Goal: Task Accomplishment & Management: Manage account settings

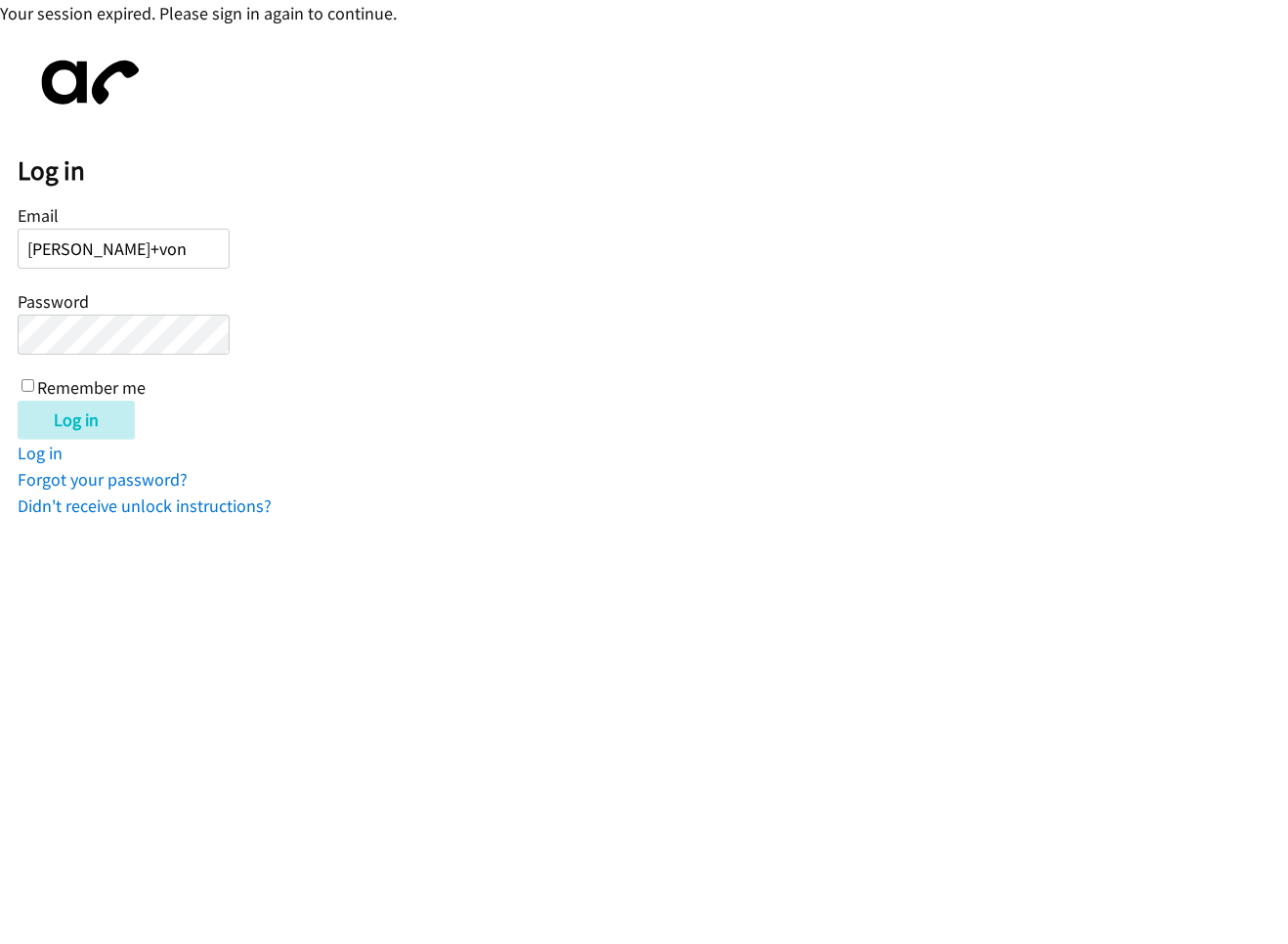
type input "kevin+vonage@autoreach.io"
click at [18, 401] on input "Log in" at bounding box center [77, 420] width 117 height 39
type input "[PERSON_NAME][EMAIL_ADDRESS][DOMAIN_NAME]"
click at [99, 415] on input "Log in" at bounding box center [77, 420] width 117 height 39
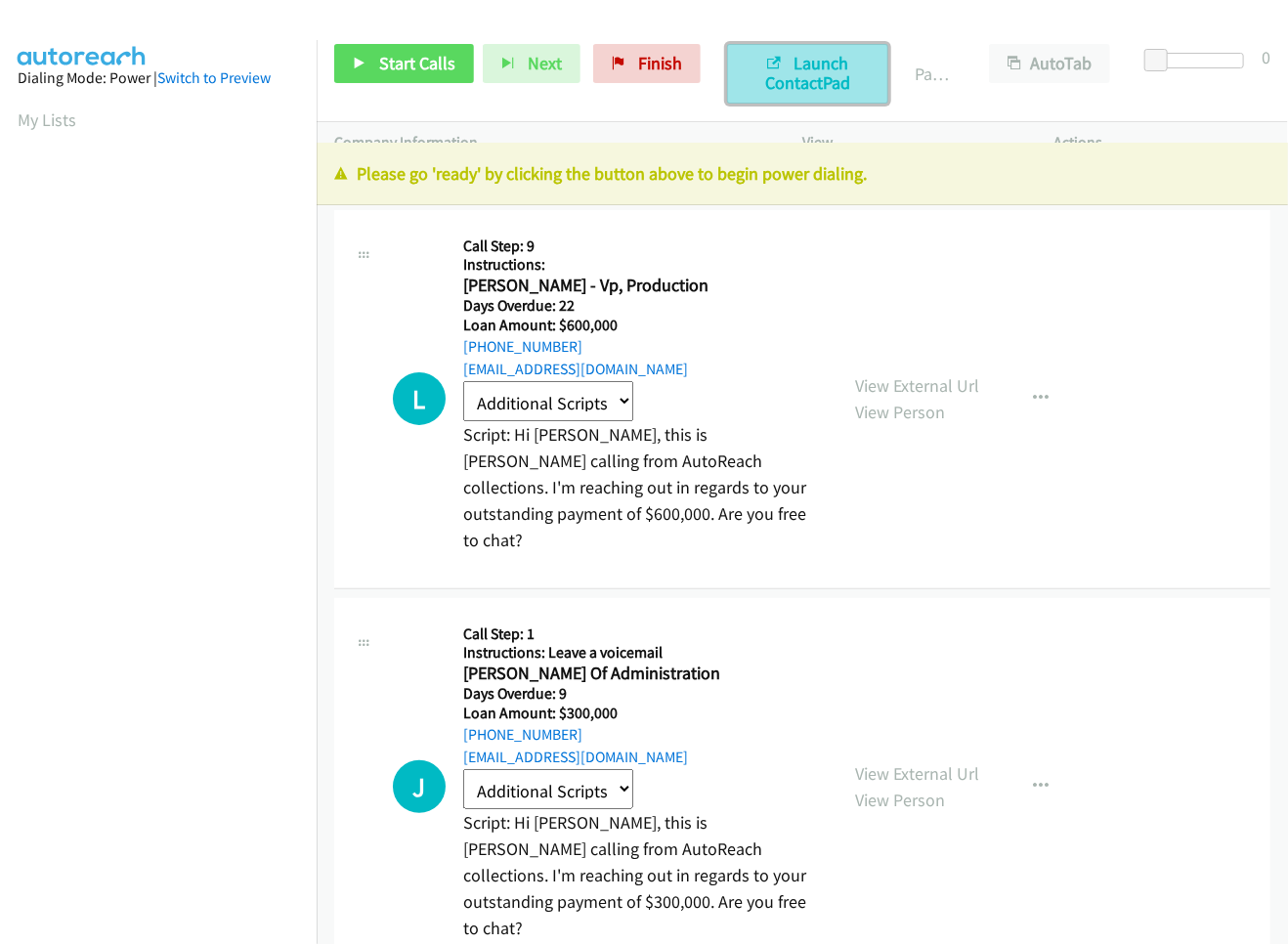
click at [772, 81] on span "Launch ContactPad" at bounding box center [807, 73] width 85 height 42
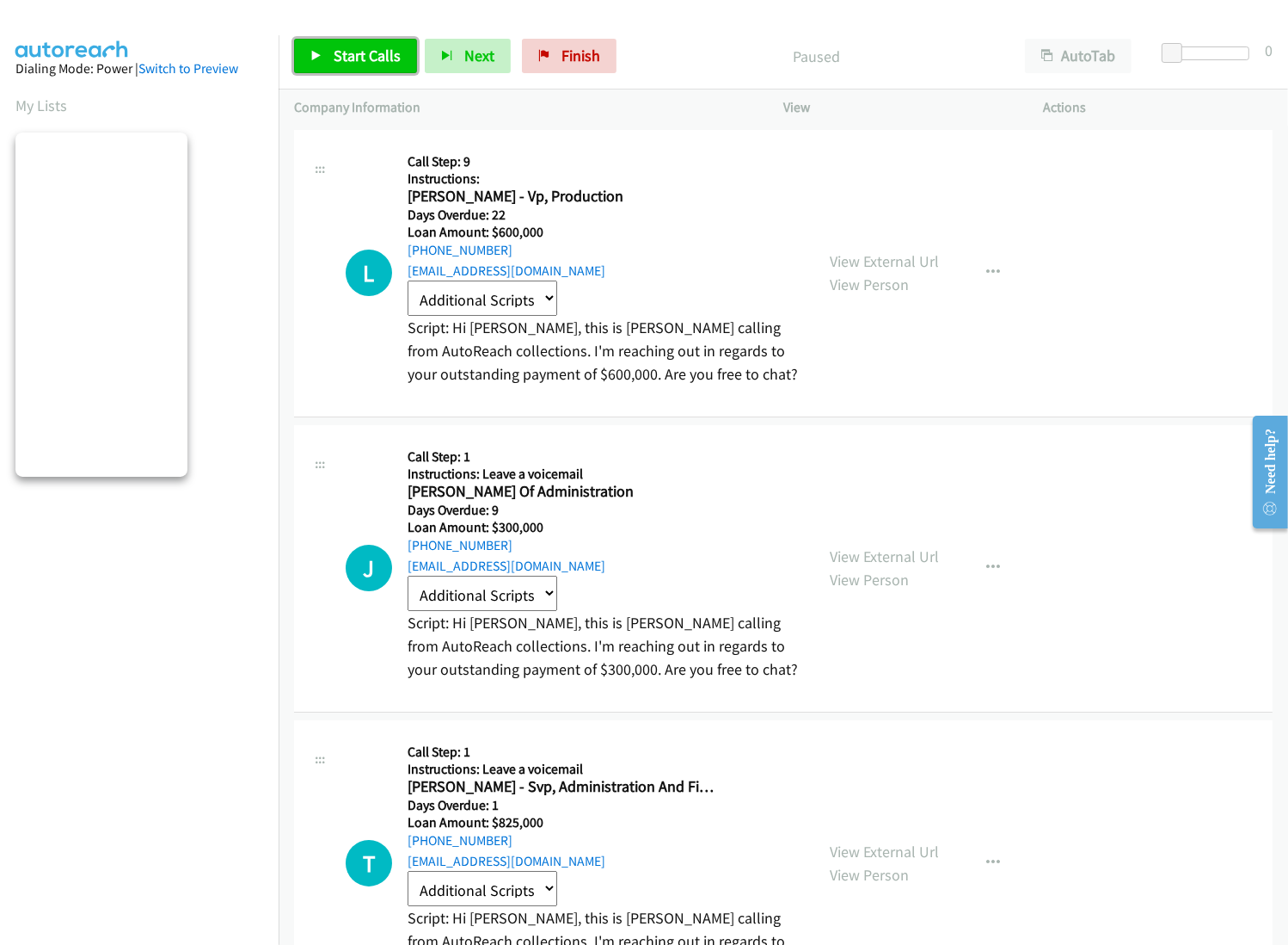
click at [362, 60] on span "Start Calls" at bounding box center [367, 55] width 67 height 20
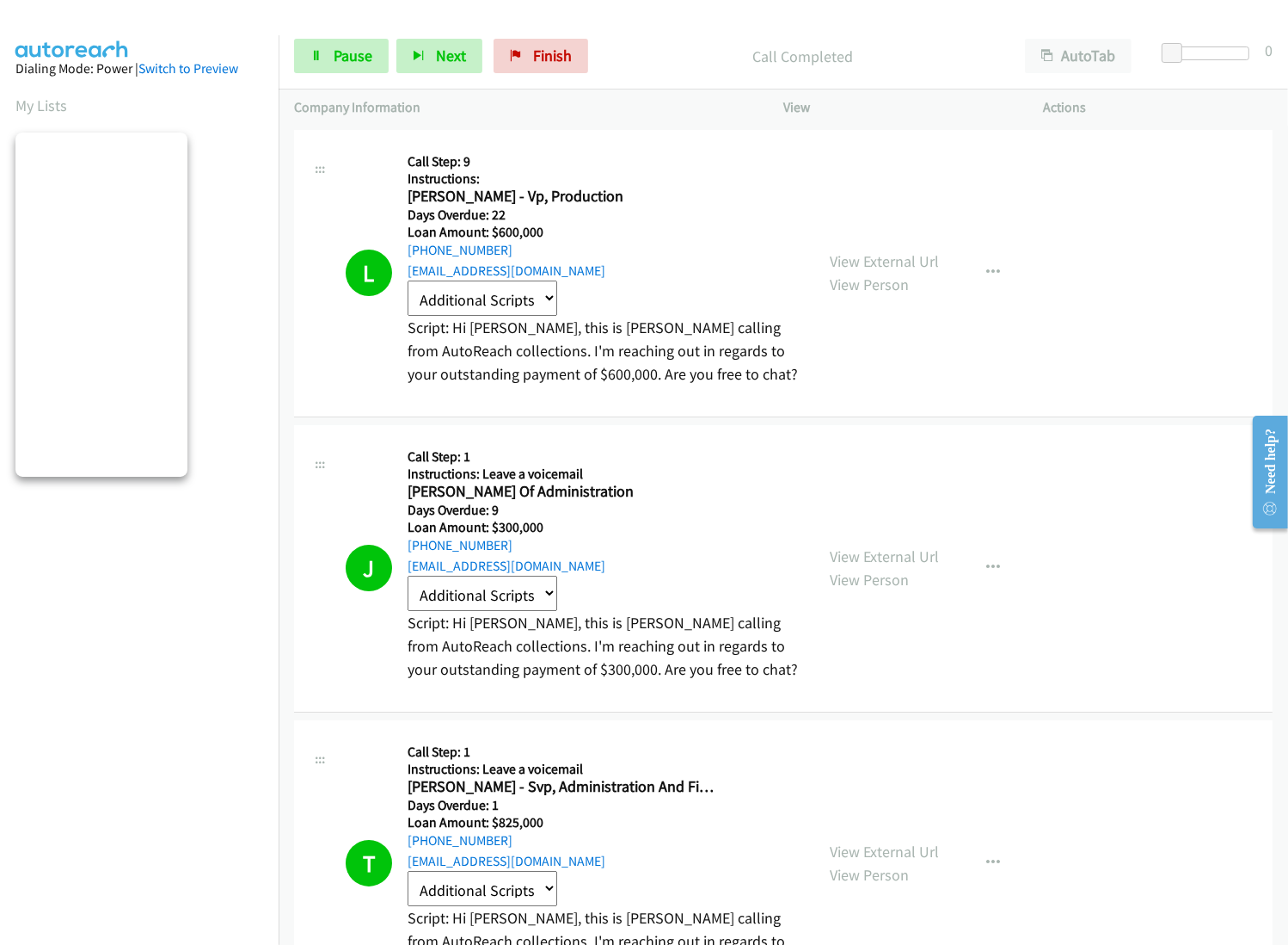
click at [355, 32] on div "Start Calls Pause Next Finish Launch ContactPad Call Completed AutoTab AutoTab 0" at bounding box center [783, 57] width 1010 height 67
click at [344, 46] on span "Pause" at bounding box center [353, 55] width 39 height 20
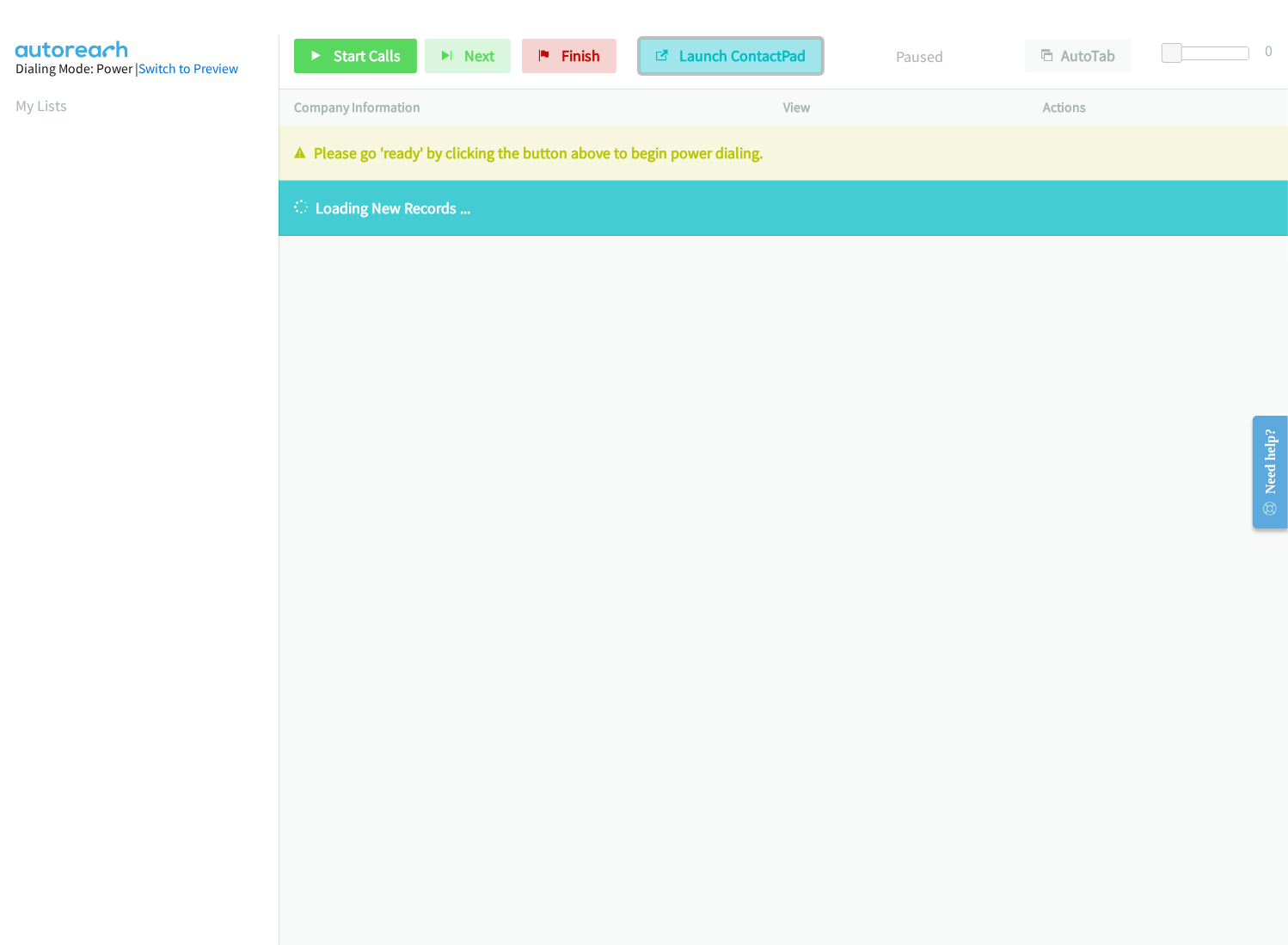
click at [679, 57] on span "Launch ContactPad" at bounding box center [743, 55] width 126 height 20
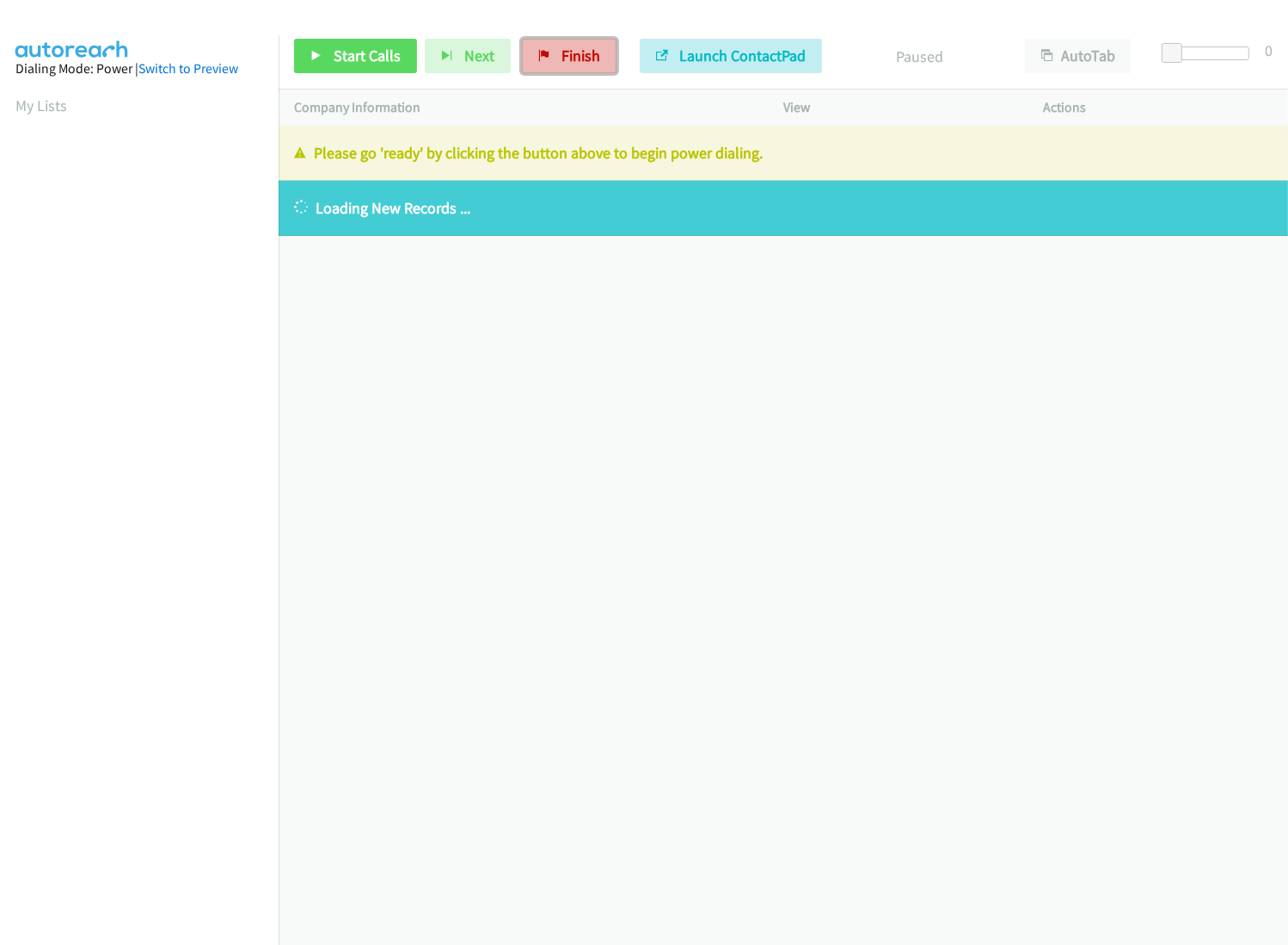
click at [558, 43] on link "Finish" at bounding box center [569, 55] width 95 height 34
click at [538, 70] on link "Finish" at bounding box center [569, 55] width 95 height 34
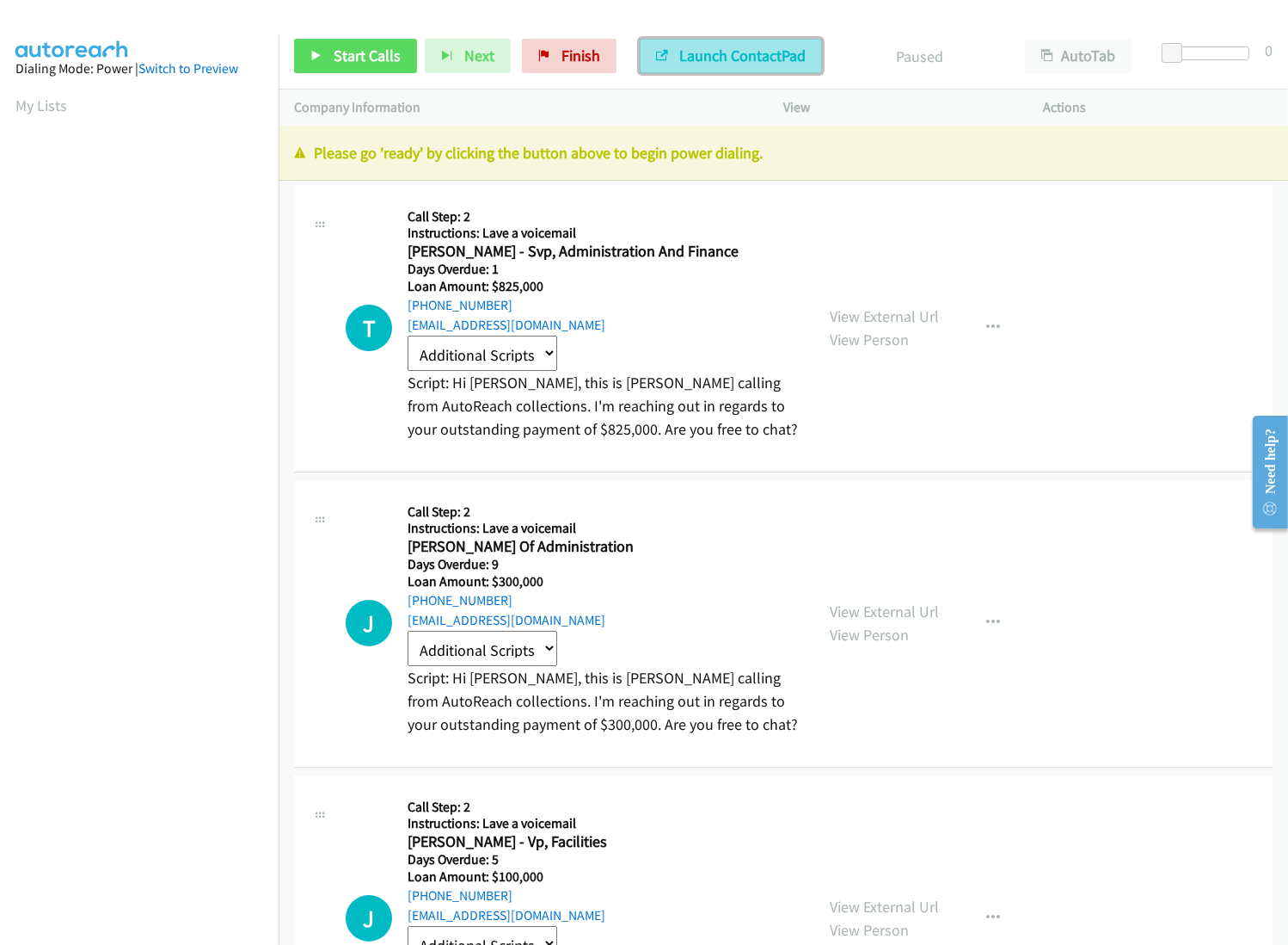
click at [700, 53] on span "Launch ContactPad" at bounding box center [743, 55] width 126 height 20
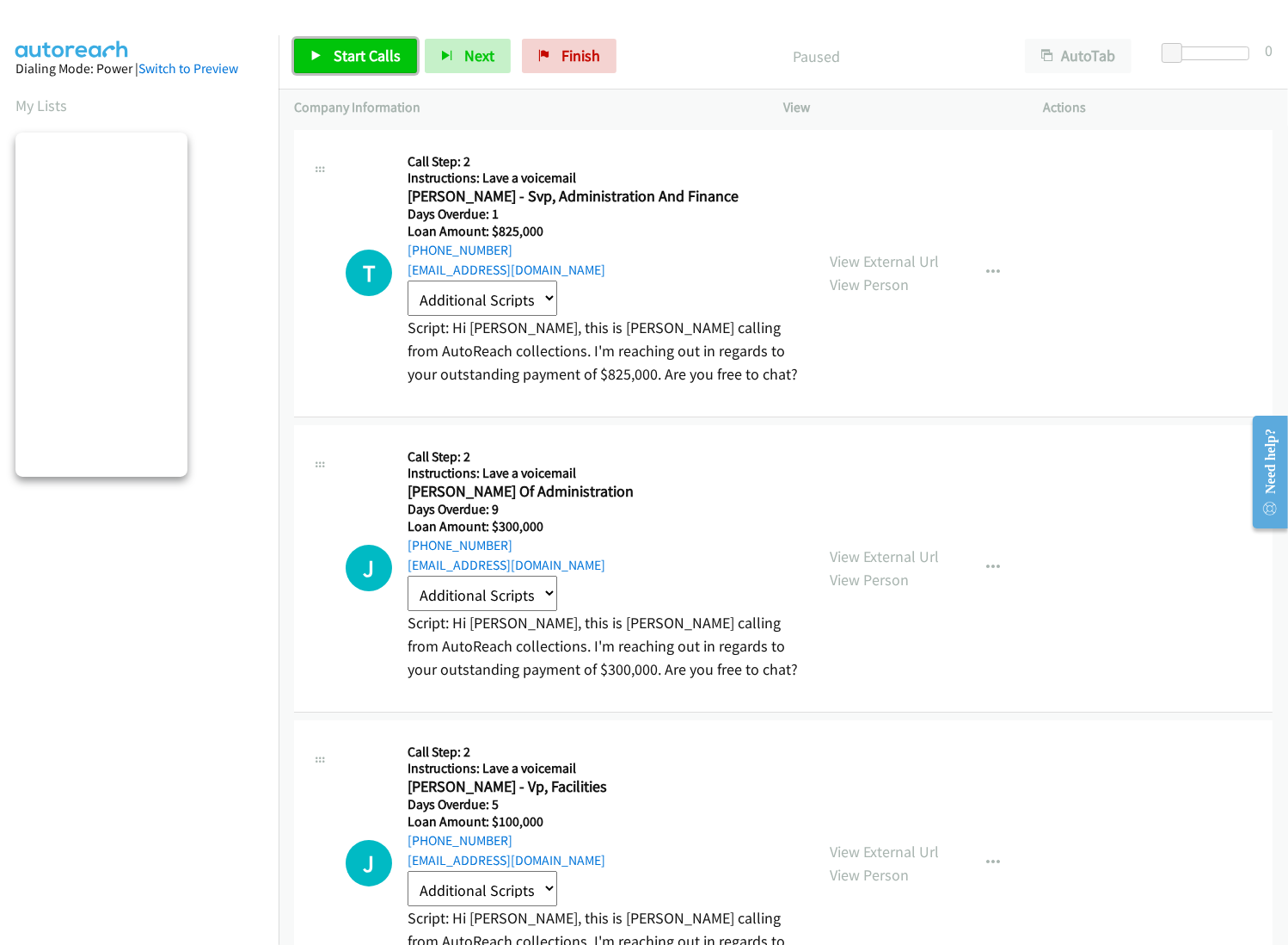
click at [340, 66] on link "Start Calls" at bounding box center [355, 55] width 123 height 34
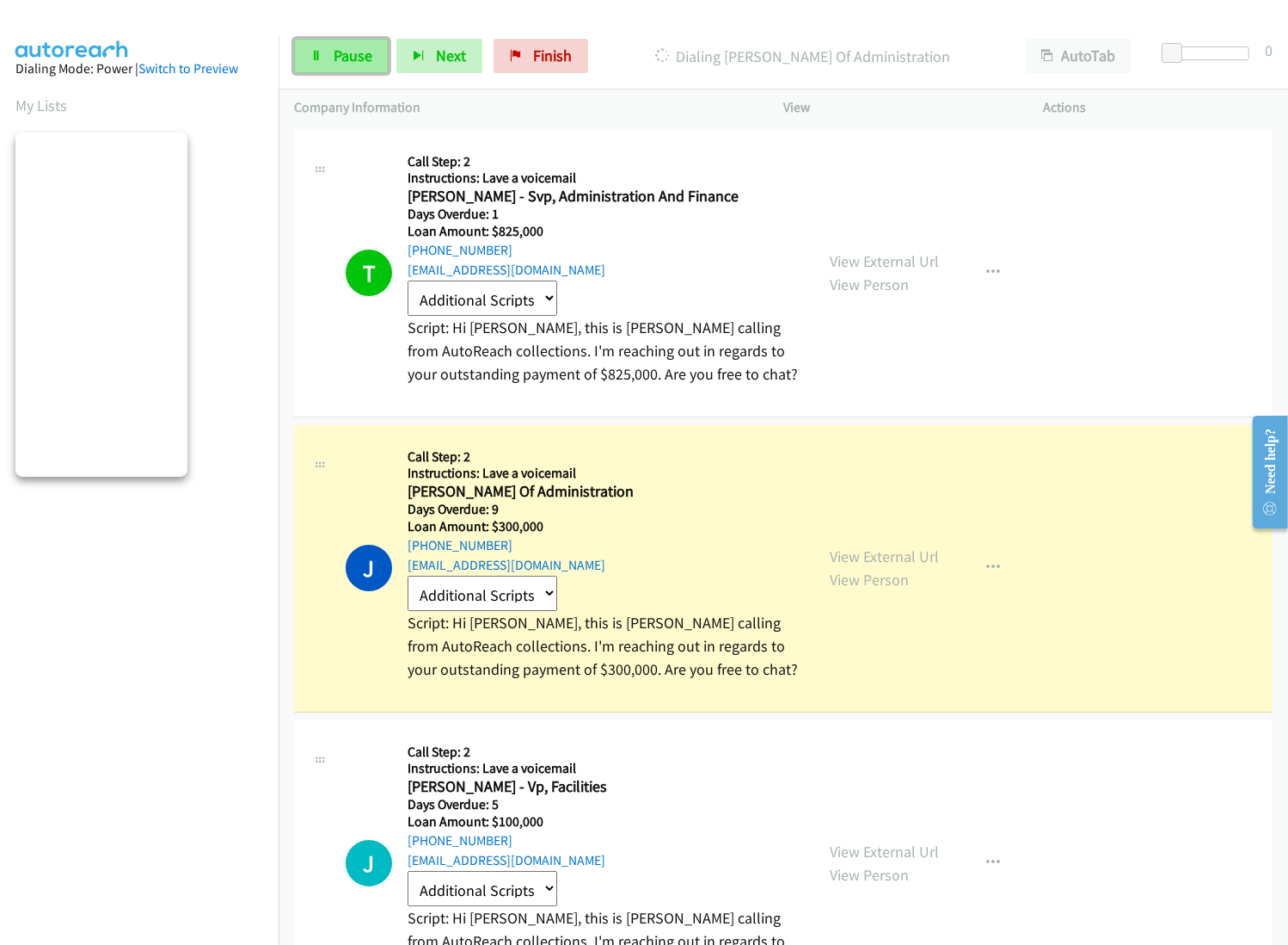
click at [348, 63] on span "Pause" at bounding box center [353, 55] width 39 height 20
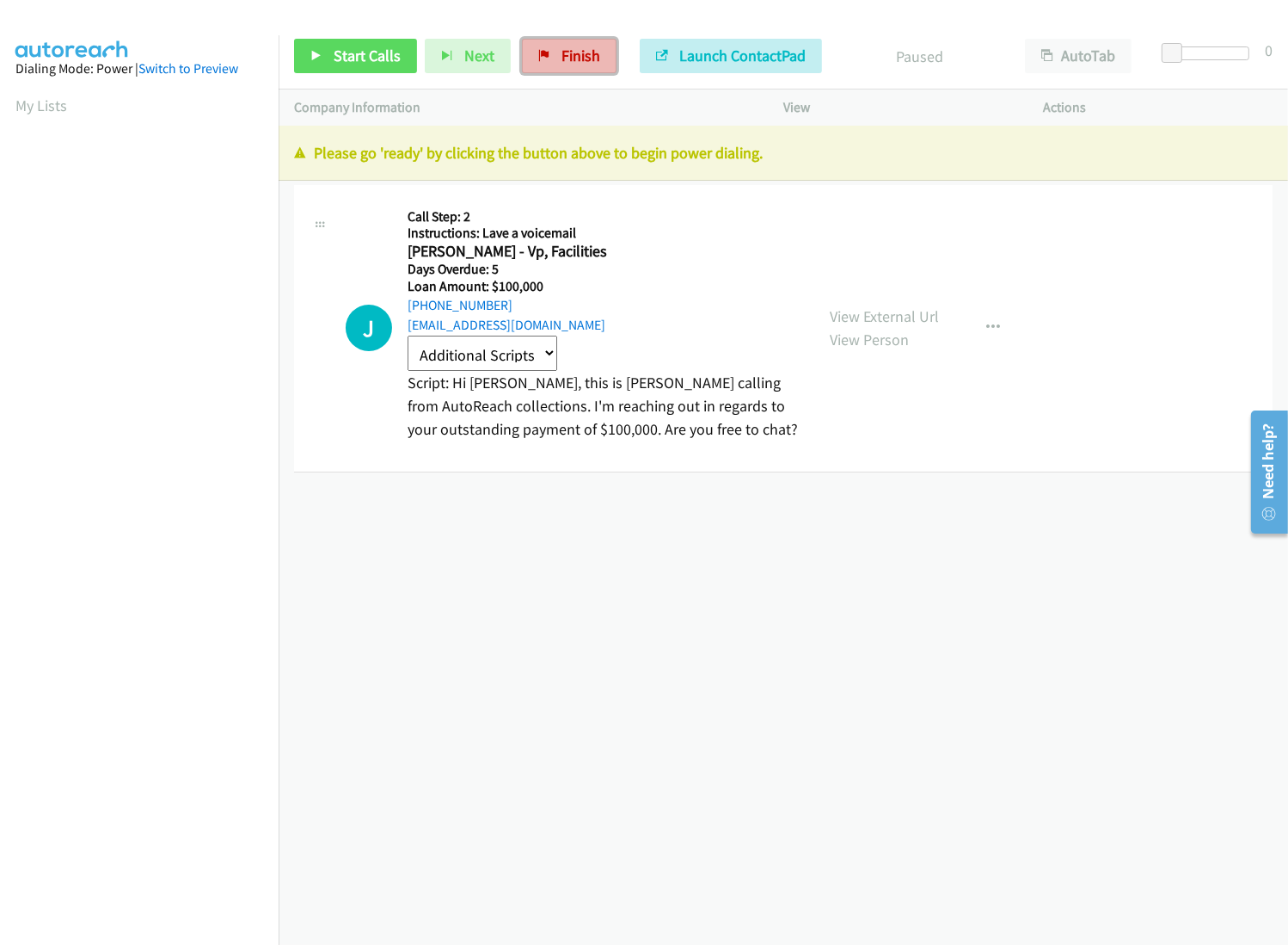
click at [585, 52] on span "Finish" at bounding box center [581, 55] width 39 height 20
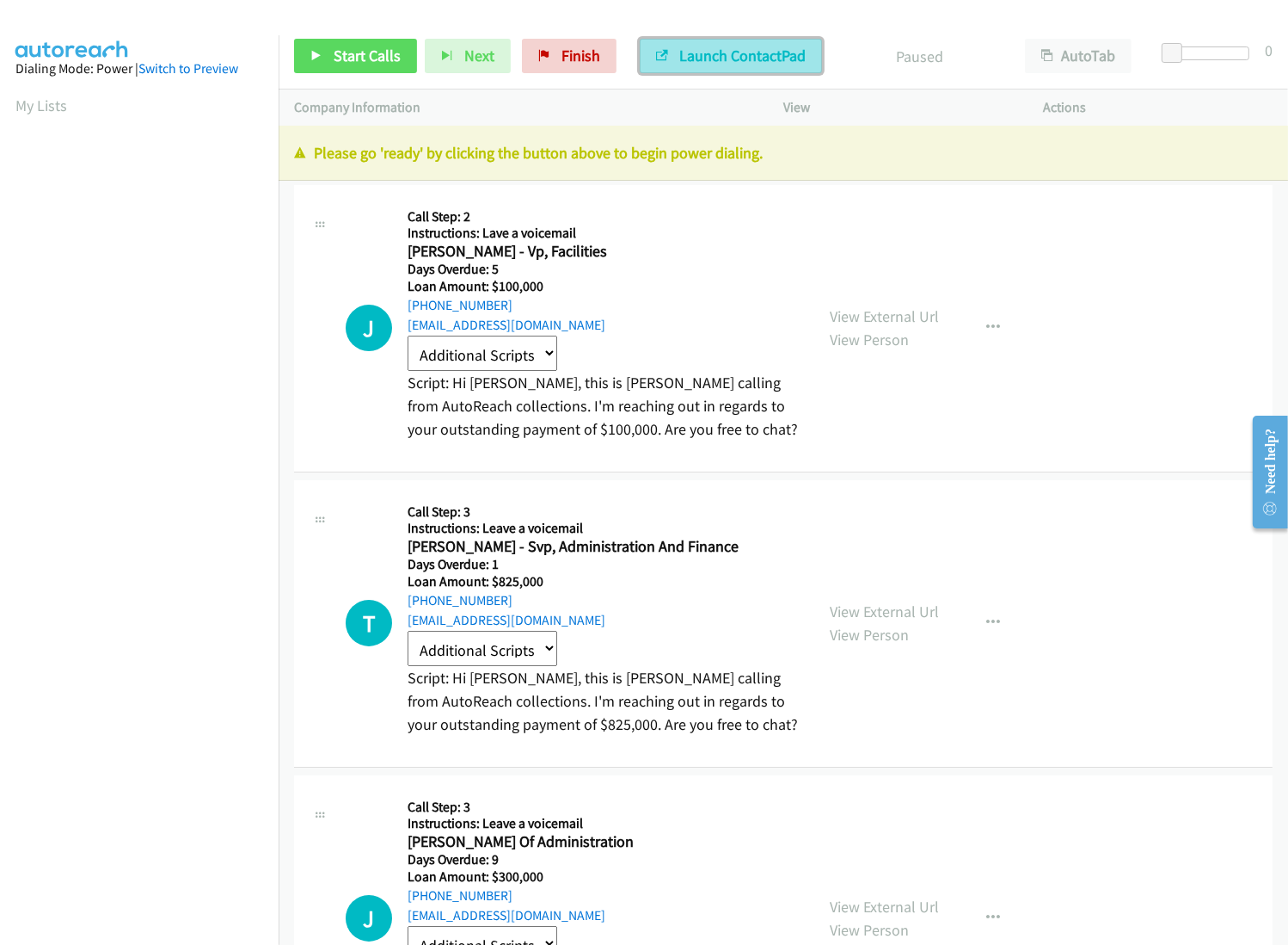
click at [661, 46] on button "Launch ContactPad" at bounding box center [731, 55] width 182 height 34
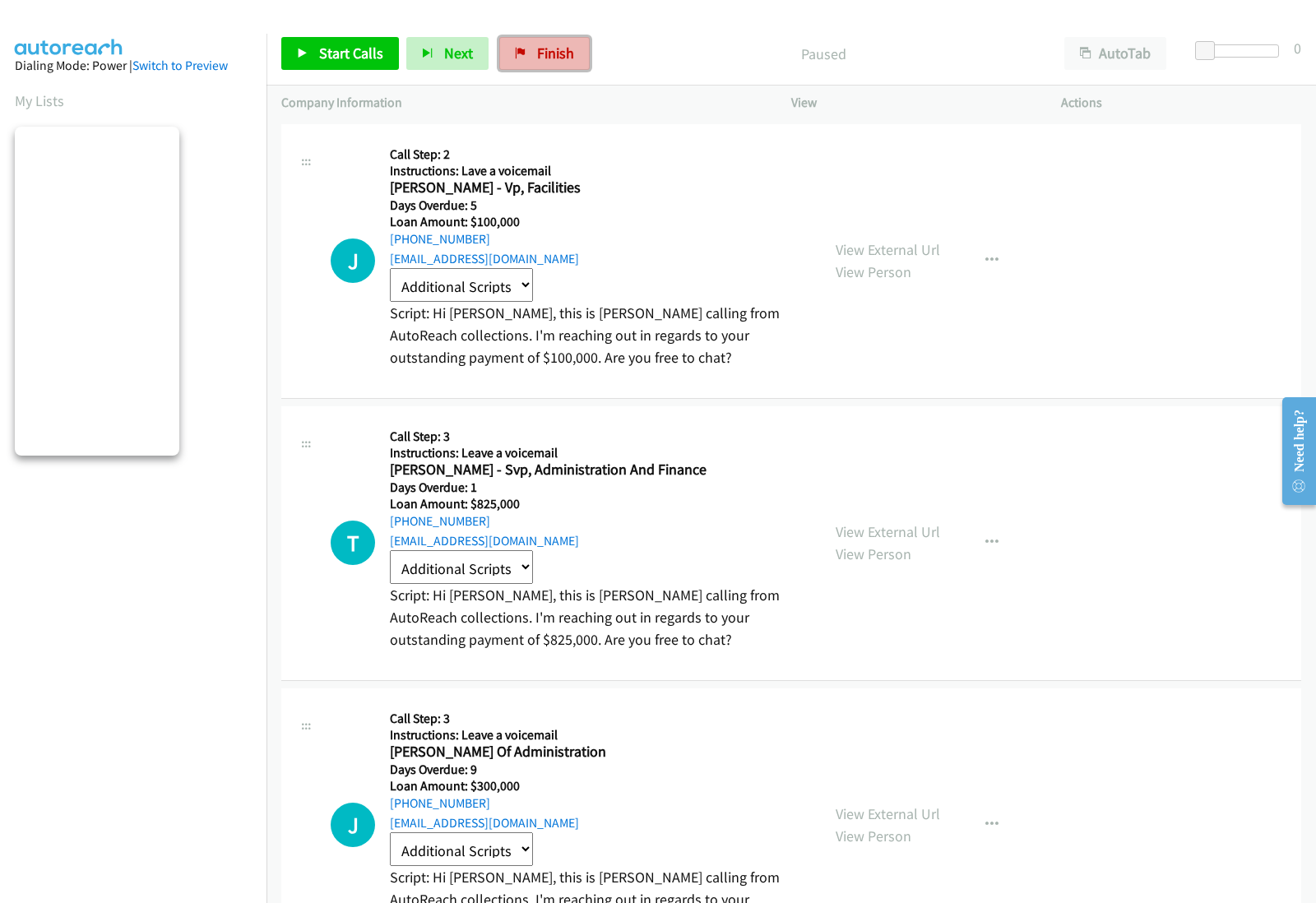
click at [544, 59] on span "Finish" at bounding box center [555, 53] width 37 height 19
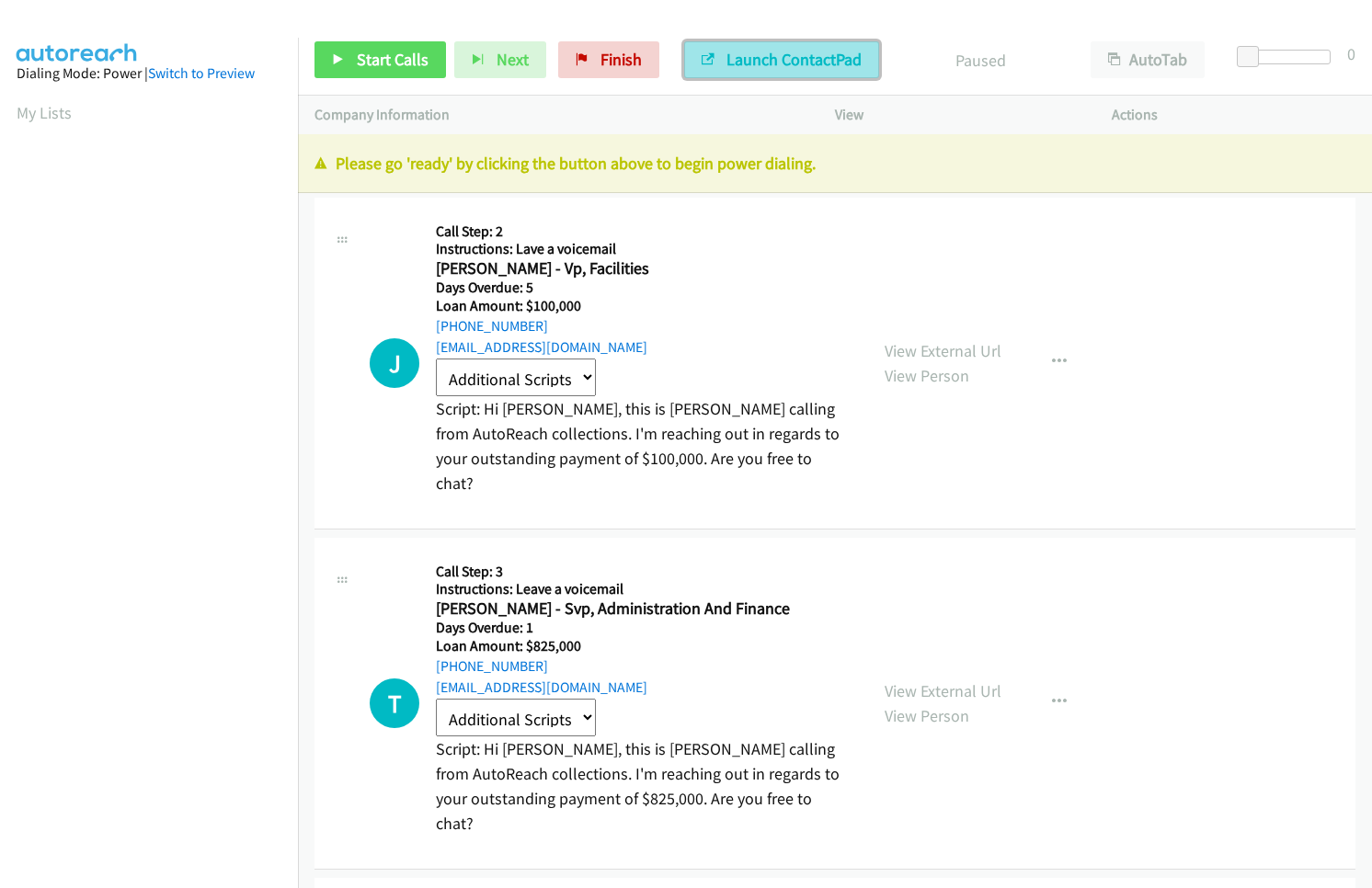
click at [782, 68] on span "Launch ContactPad" at bounding box center [794, 59] width 135 height 22
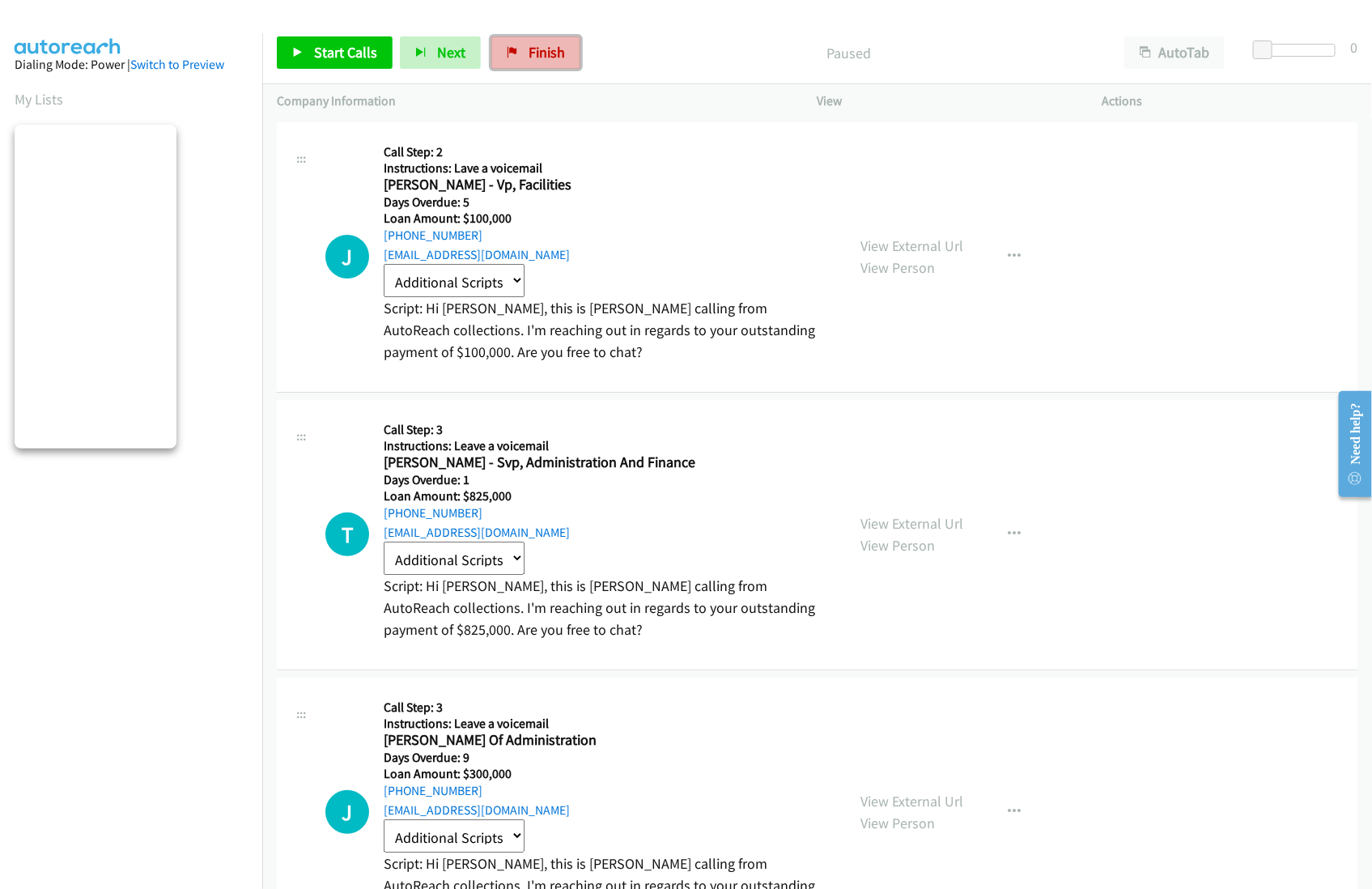
click at [558, 68] on link "Finish" at bounding box center [536, 52] width 89 height 32
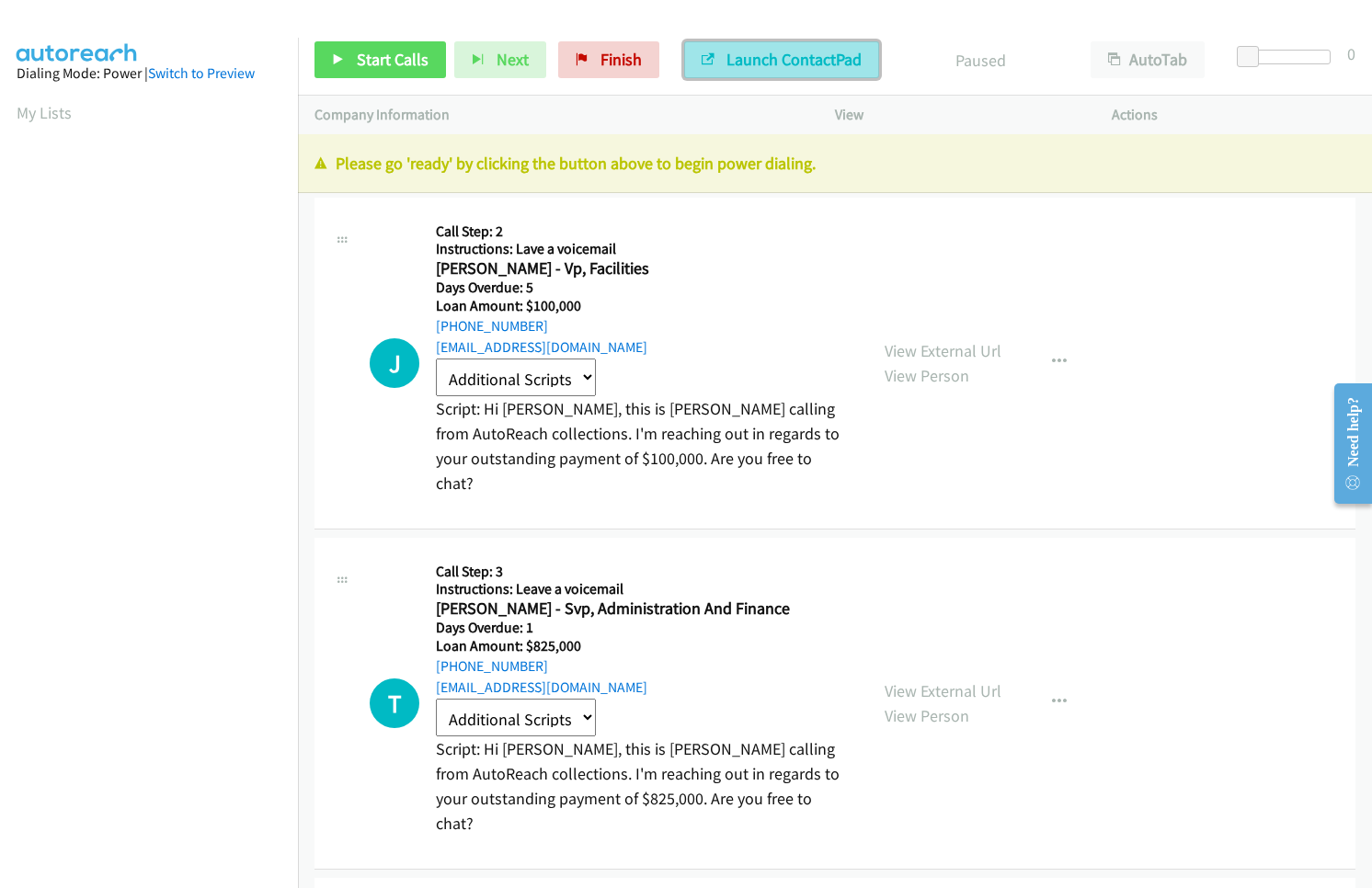
click at [801, 47] on button "Launch ContactPad" at bounding box center [781, 59] width 195 height 36
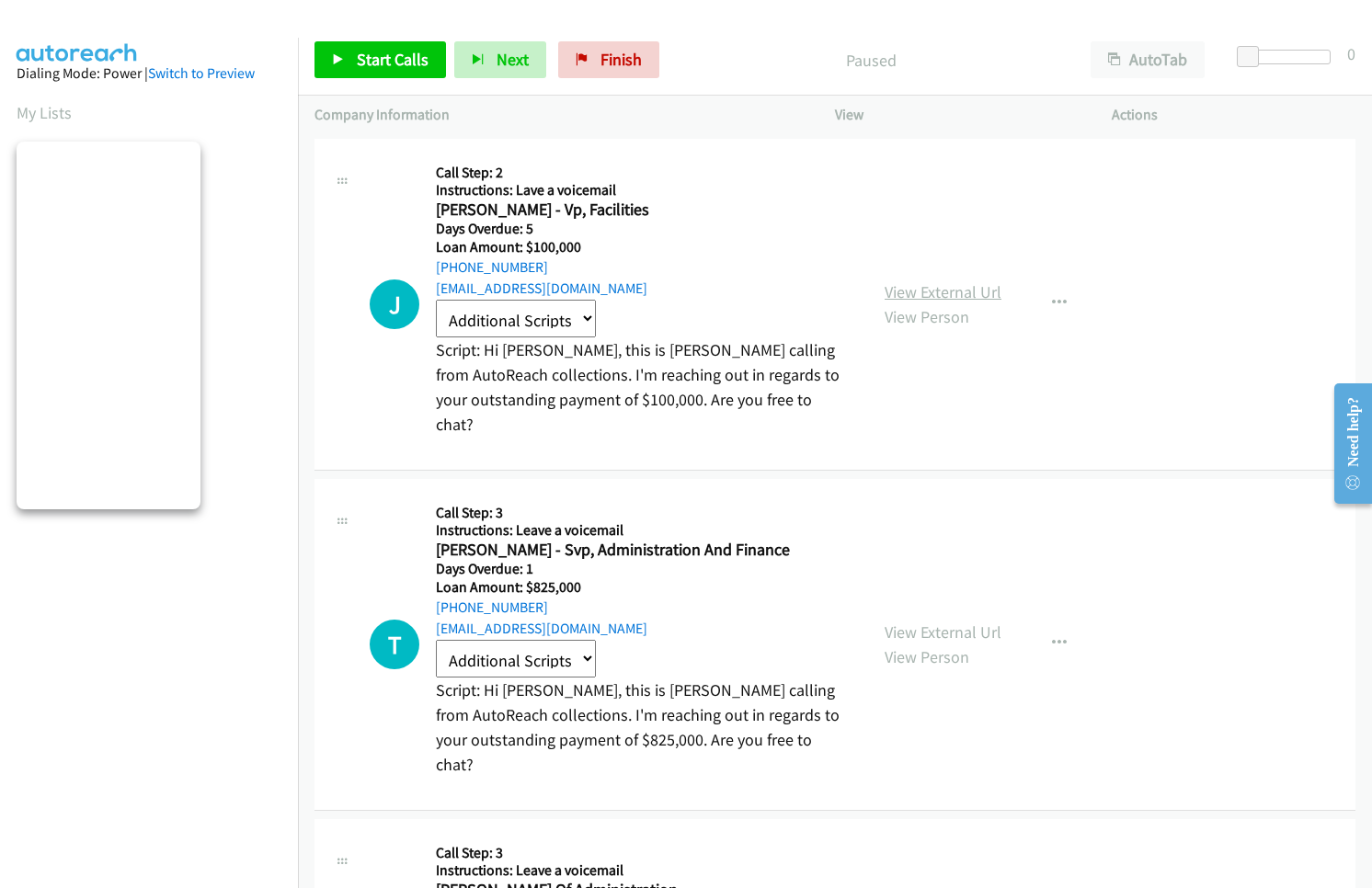
click at [927, 284] on link "View External Url" at bounding box center [942, 292] width 117 height 22
click at [584, 328] on select "Additional Scripts Collections Intro Generic Intro Loan Intro Mortgage Intro No…" at bounding box center [516, 318] width 160 height 37
select select "Not interest"
click at [436, 299] on select "Additional Scripts Collections Intro Generic Intro Loan Intro Mortgage Intro No…" at bounding box center [516, 318] width 160 height 37
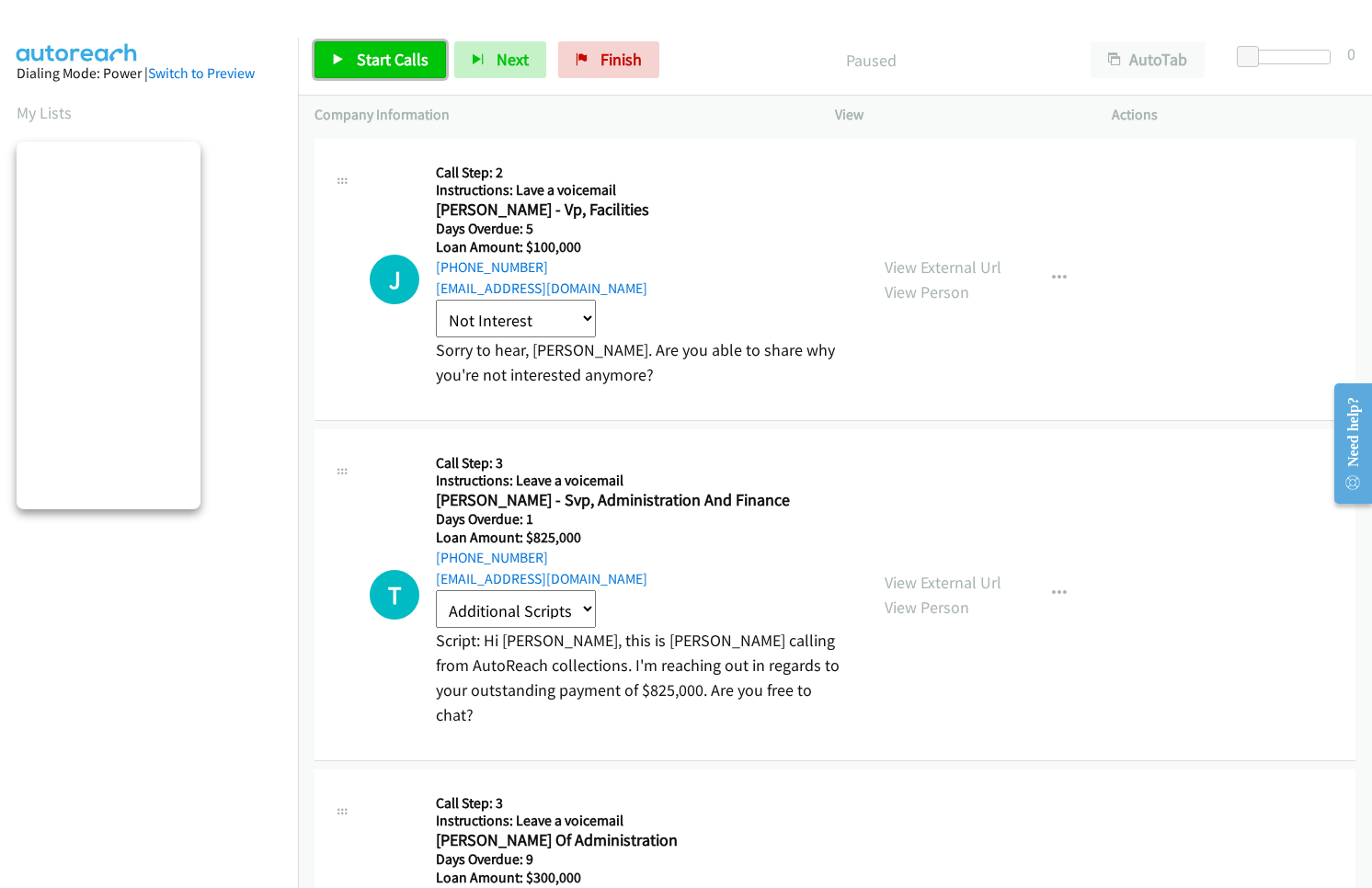
click at [387, 62] on span "Start Calls" at bounding box center [392, 59] width 72 height 22
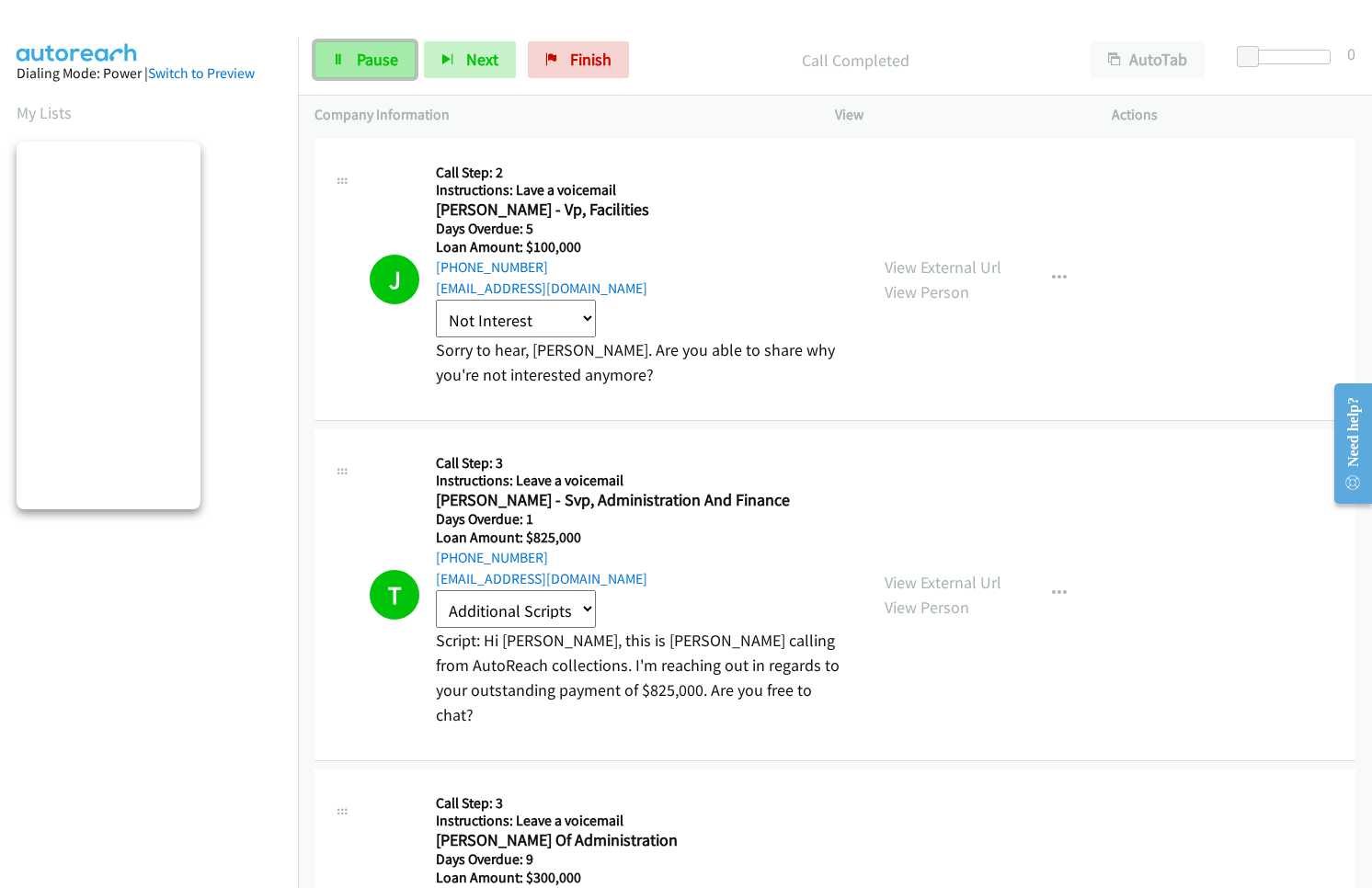
click at [362, 53] on span "Pause" at bounding box center [377, 59] width 41 height 22
click at [1054, 284] on icon "button" at bounding box center [1059, 279] width 15 height 15
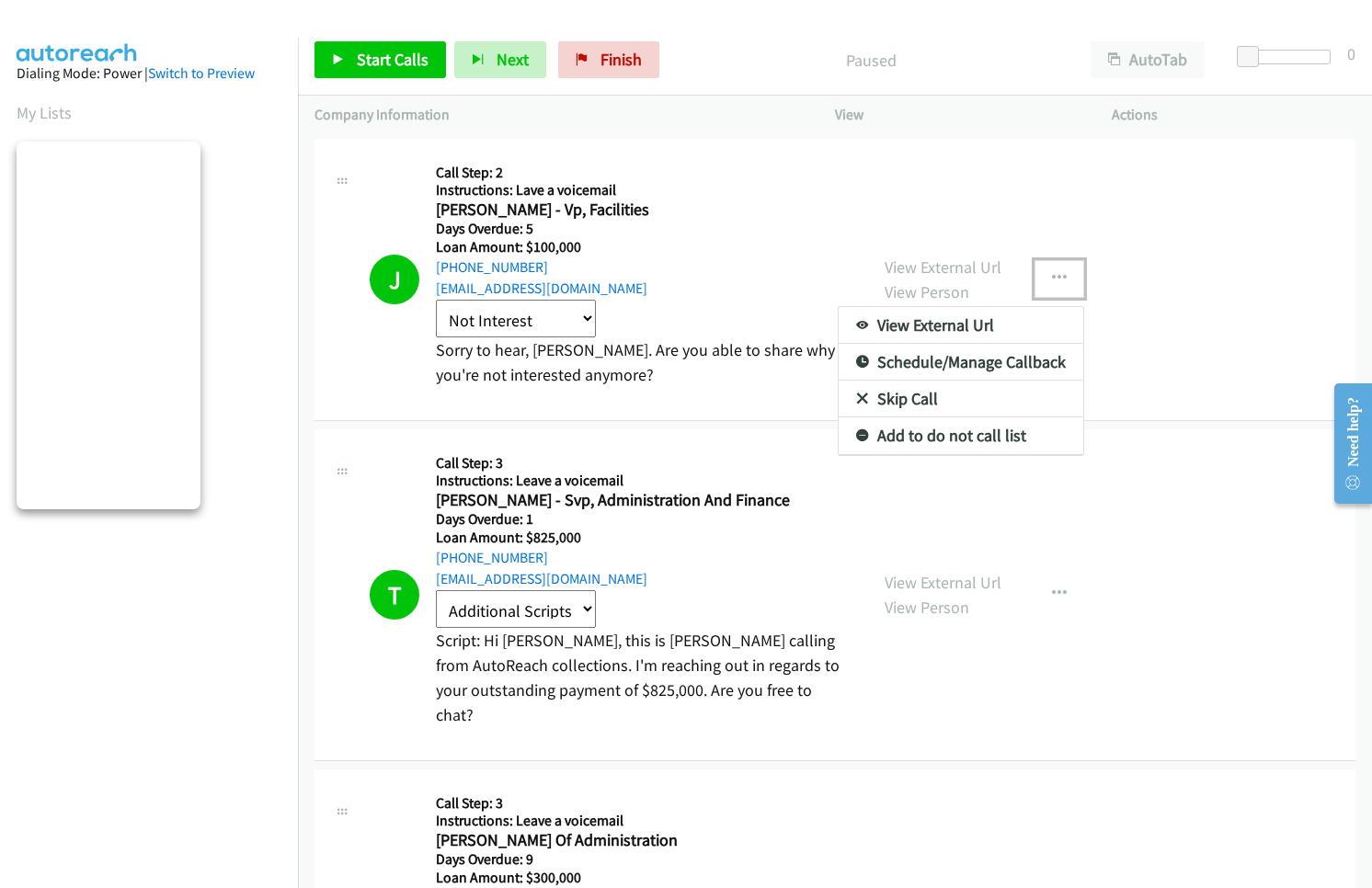
click at [997, 360] on link "Schedule/Manage Callback" at bounding box center [960, 361] width 244 height 36
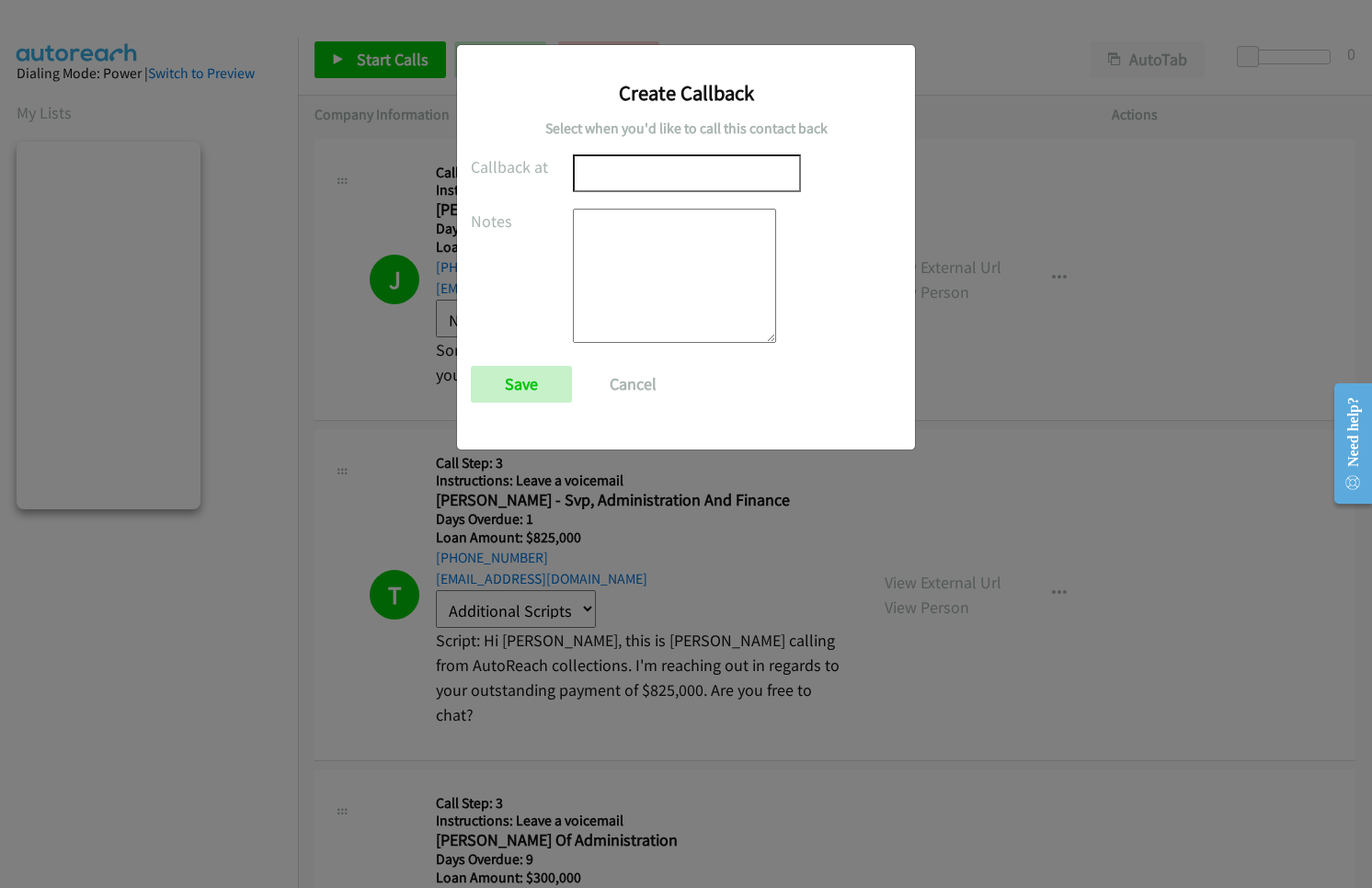
click at [692, 320] on textarea at bounding box center [674, 275] width 203 height 134
type textarea "Driving to work"
click at [645, 185] on input "text" at bounding box center [687, 173] width 228 height 37
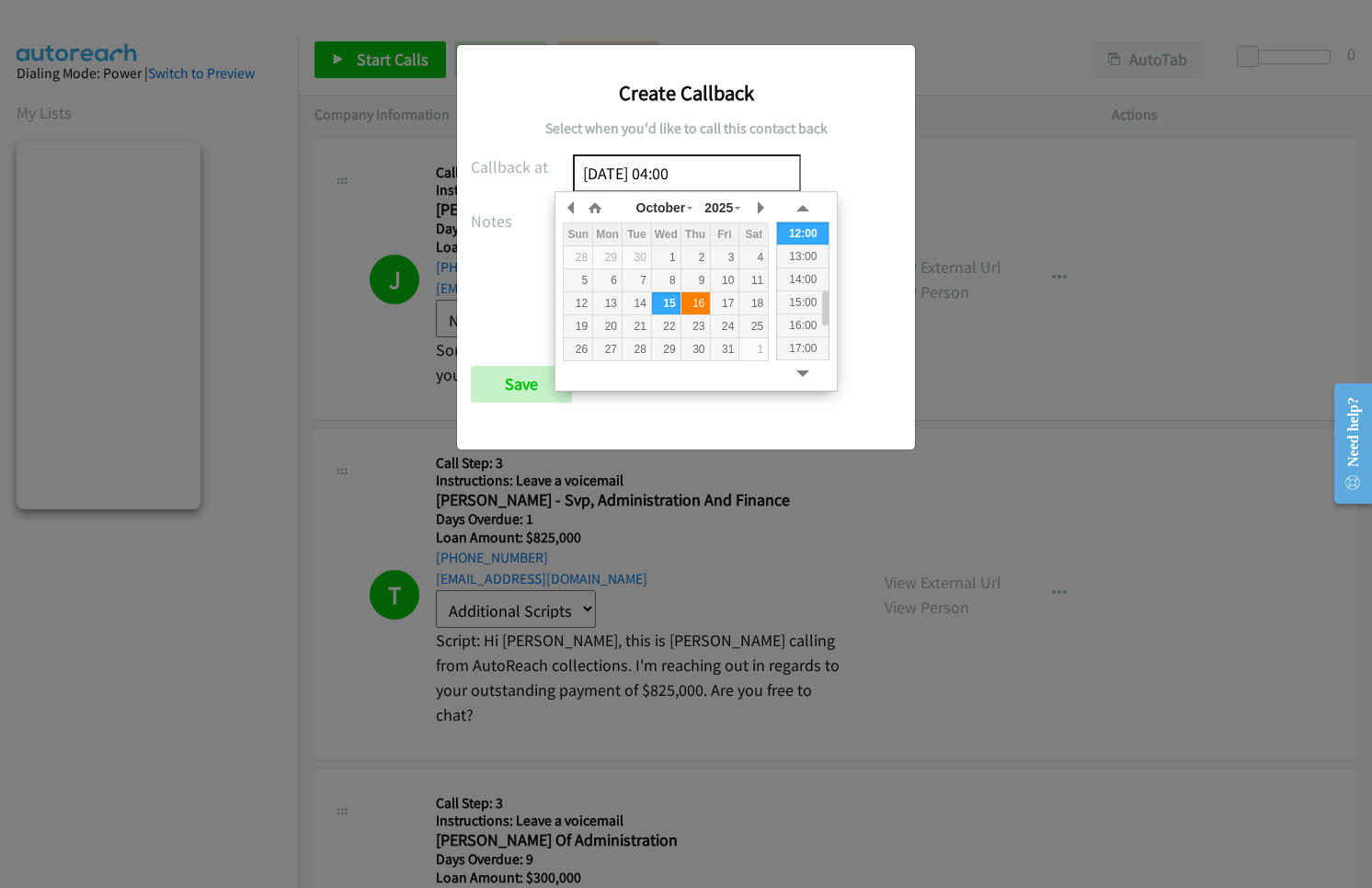
click at [696, 303] on div "16" at bounding box center [695, 303] width 28 height 17
type input "[DATE] 11:42"
click at [512, 396] on input "Save" at bounding box center [521, 384] width 101 height 36
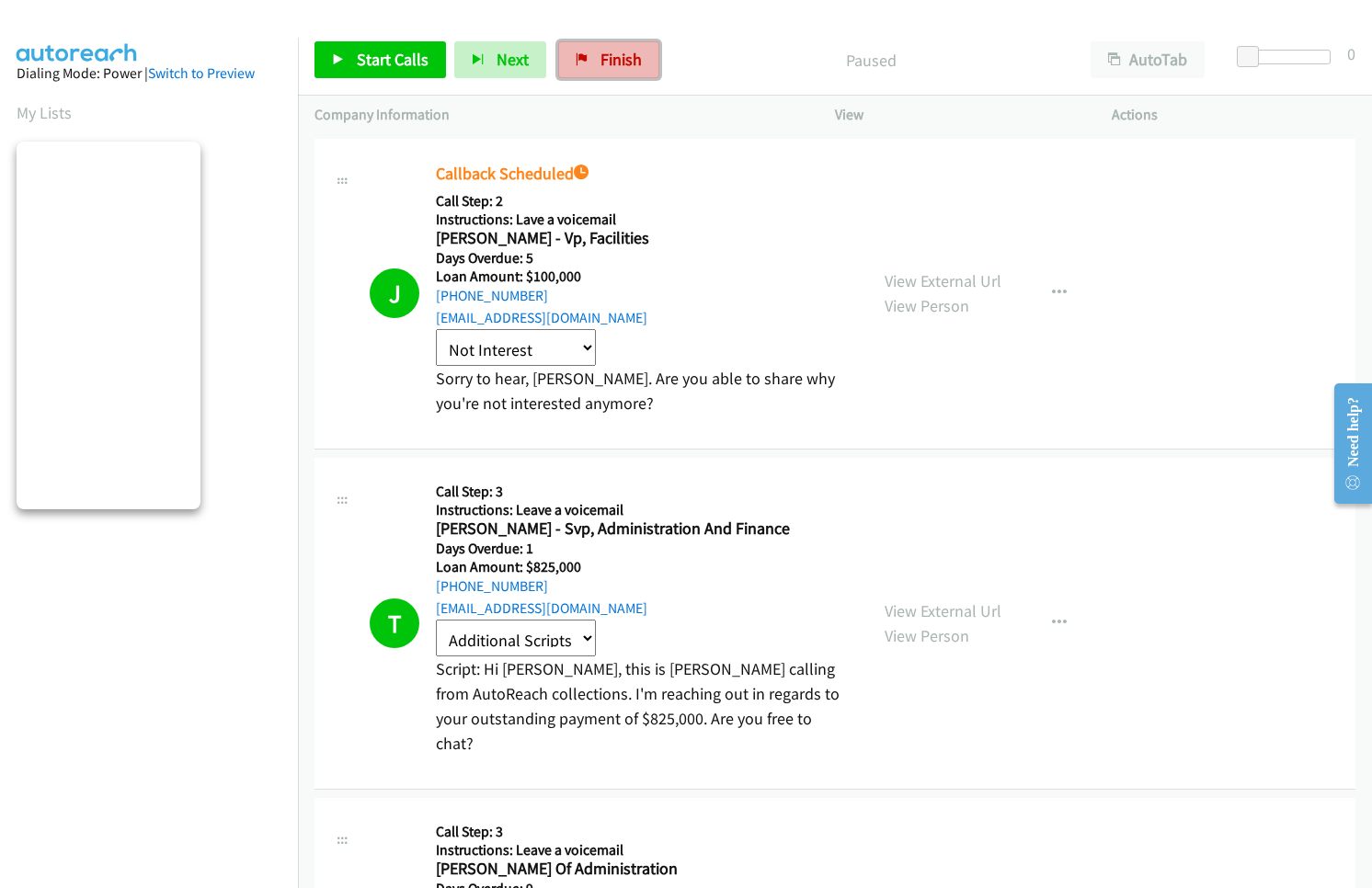
click at [631, 63] on span "Finish" at bounding box center [620, 59] width 41 height 22
